Goal: Transaction & Acquisition: Book appointment/travel/reservation

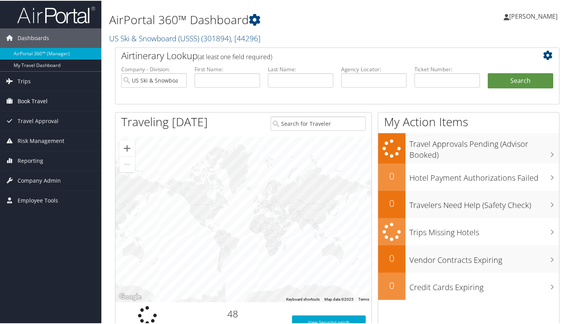
click at [41, 101] on span "Book Travel" at bounding box center [33, 101] width 30 height 20
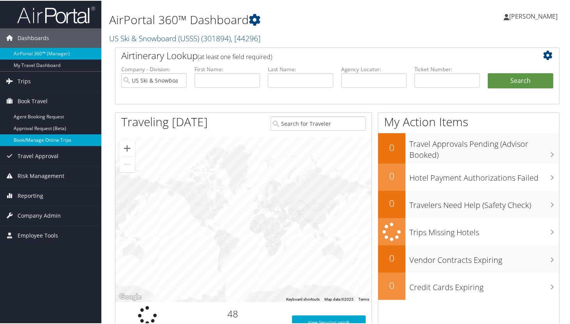
click at [41, 140] on link "Book/Manage Online Trips" at bounding box center [50, 140] width 101 height 12
